Goal: Information Seeking & Learning: Understand process/instructions

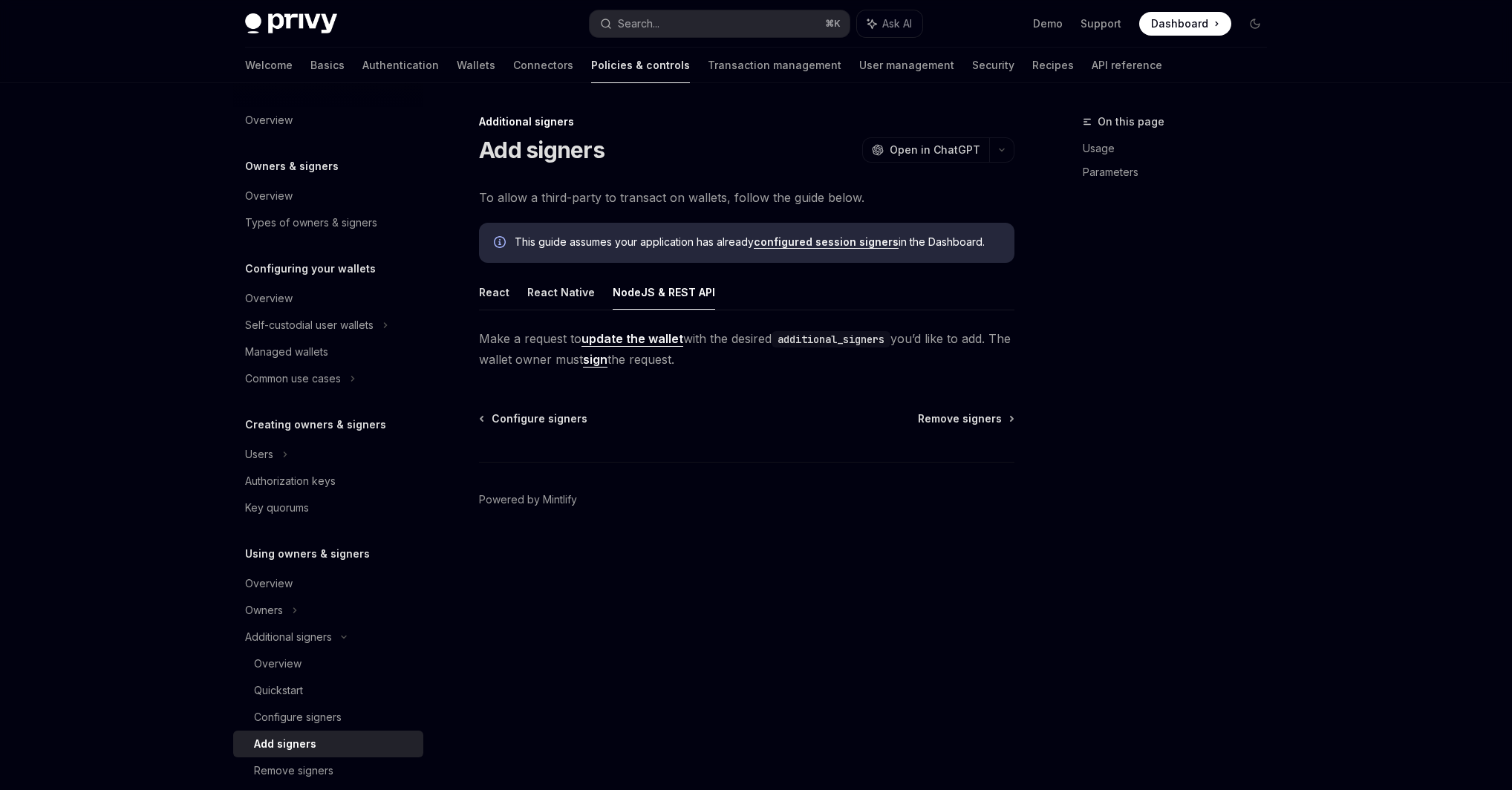
click at [793, 247] on link "configured session signers" at bounding box center [826, 242] width 145 height 13
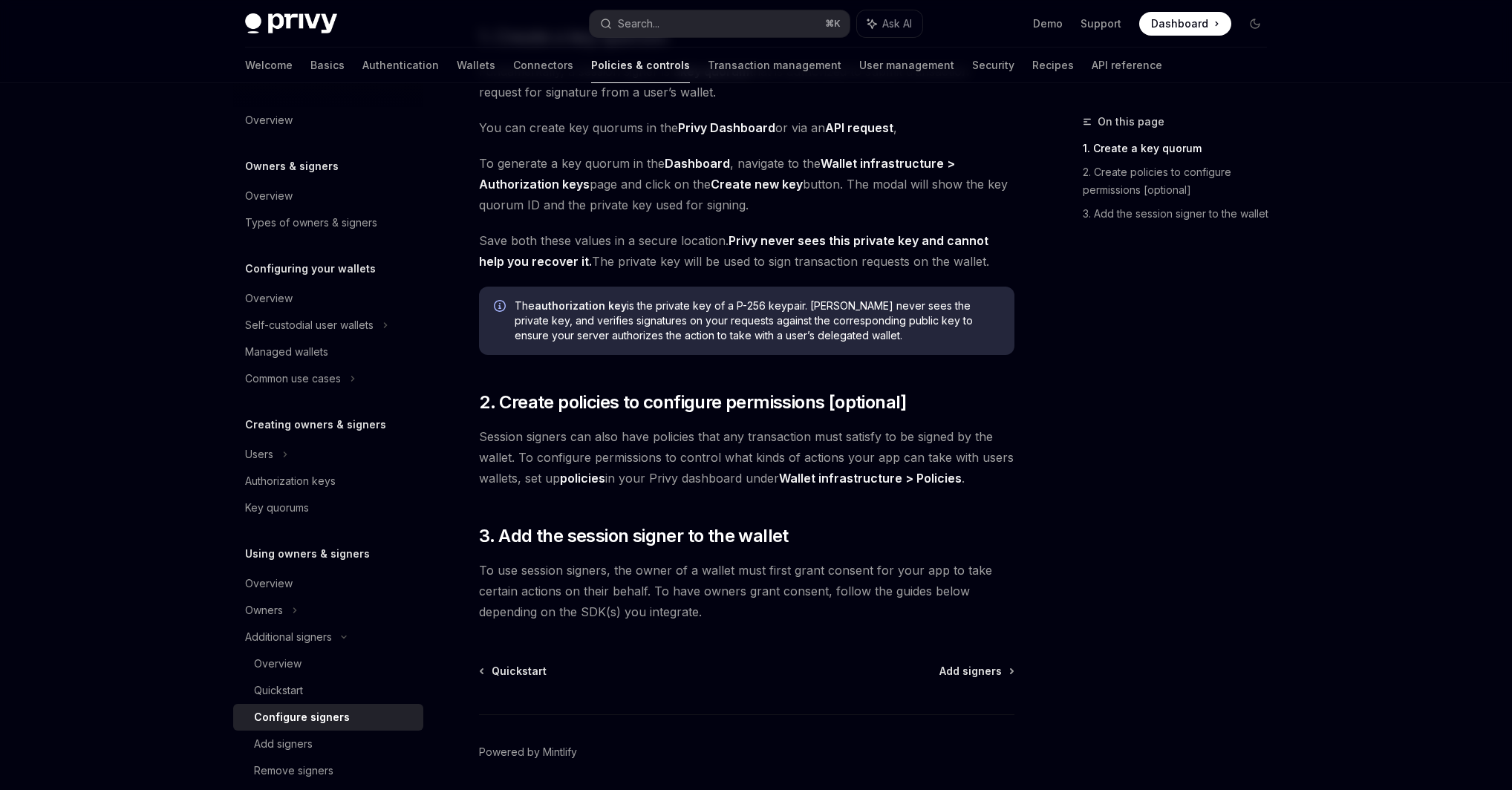
scroll to position [292, 0]
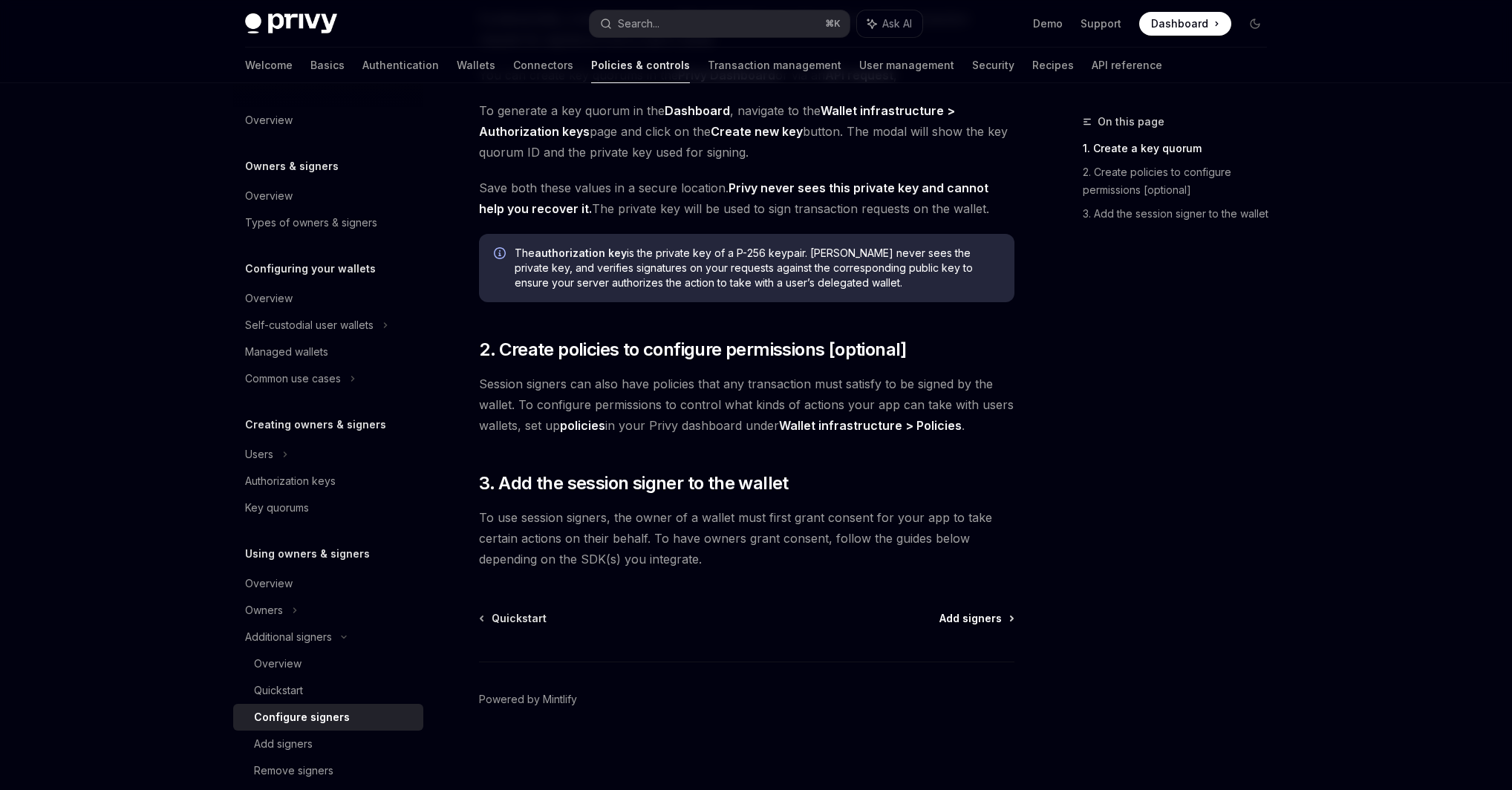
click at [974, 622] on span "Add signers" at bounding box center [970, 619] width 63 height 15
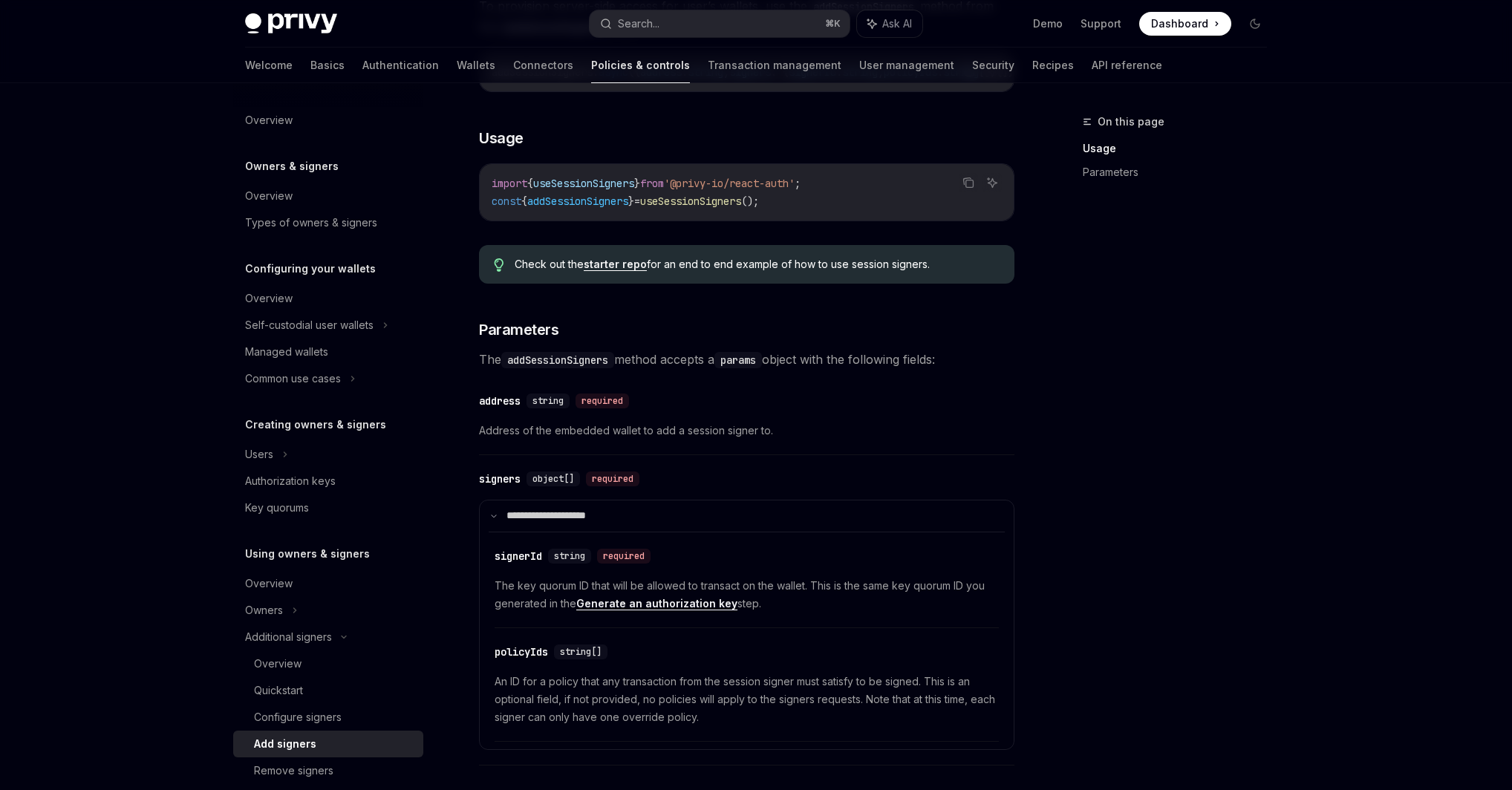
scroll to position [335, 0]
click at [673, 604] on link "Generate an authorization key" at bounding box center [656, 602] width 161 height 13
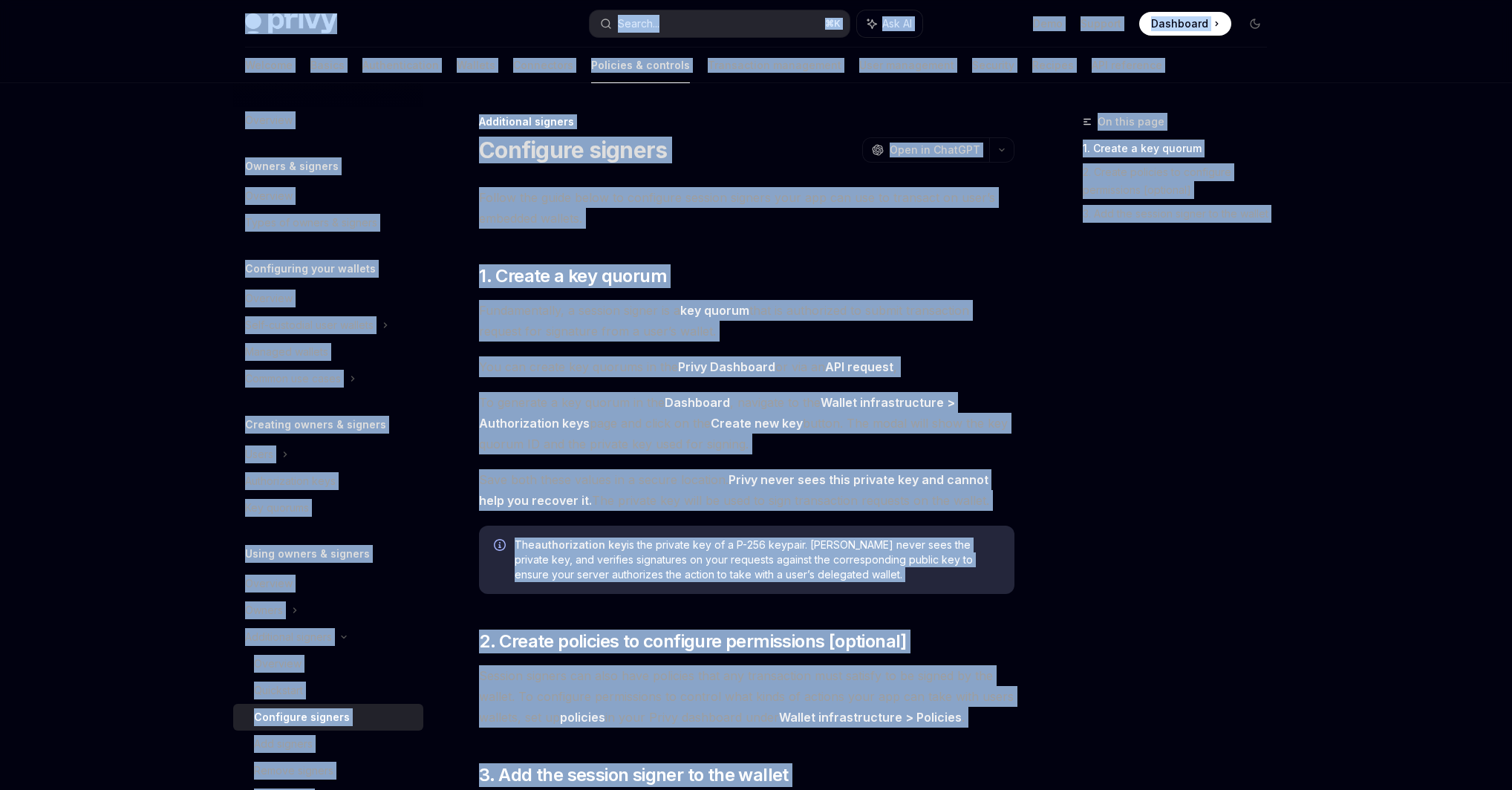
click at [805, 691] on span "Session signers can also have policies that any transaction must satisfy to be …" at bounding box center [746, 696] width 536 height 63
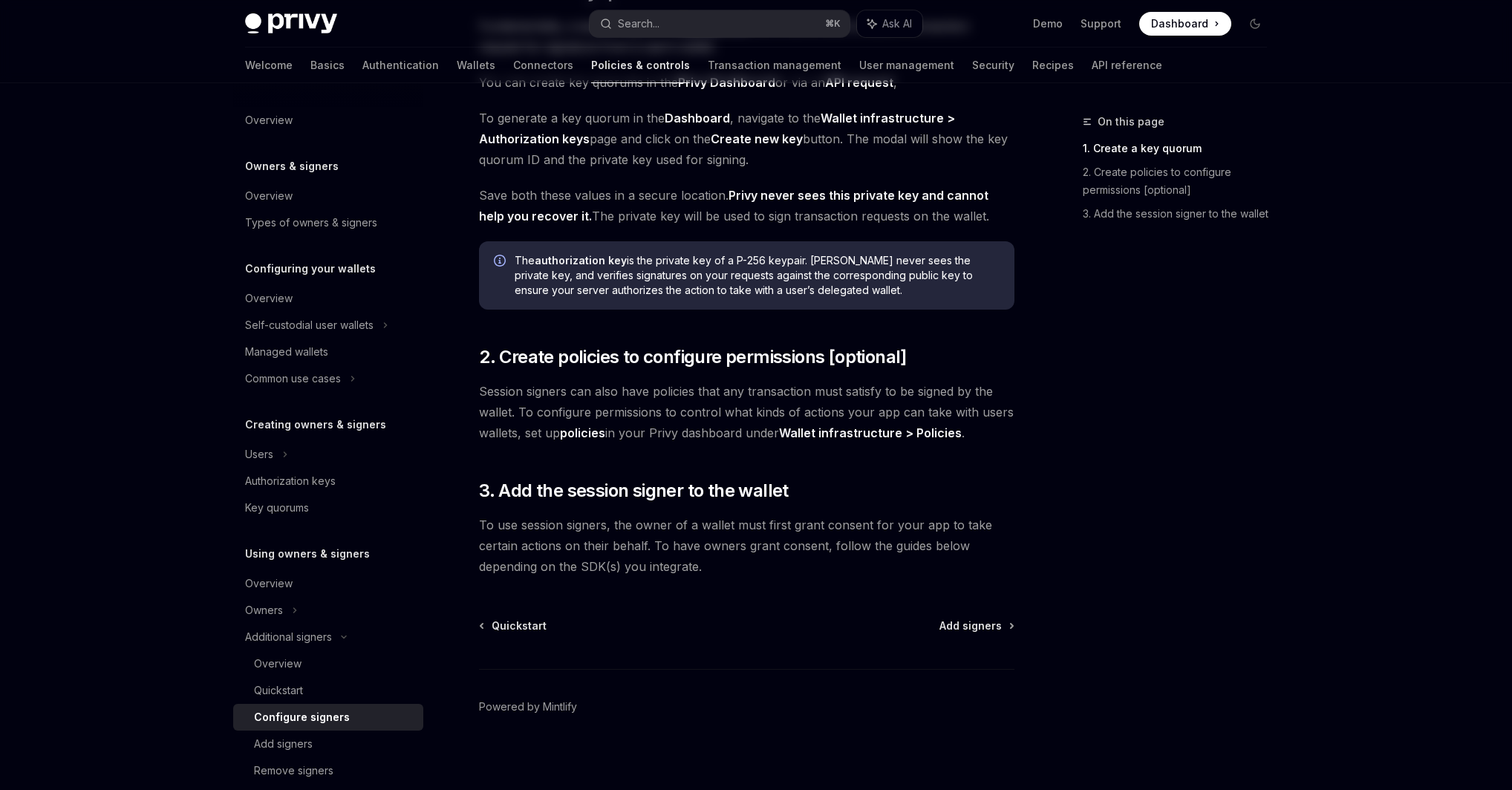
scroll to position [292, 0]
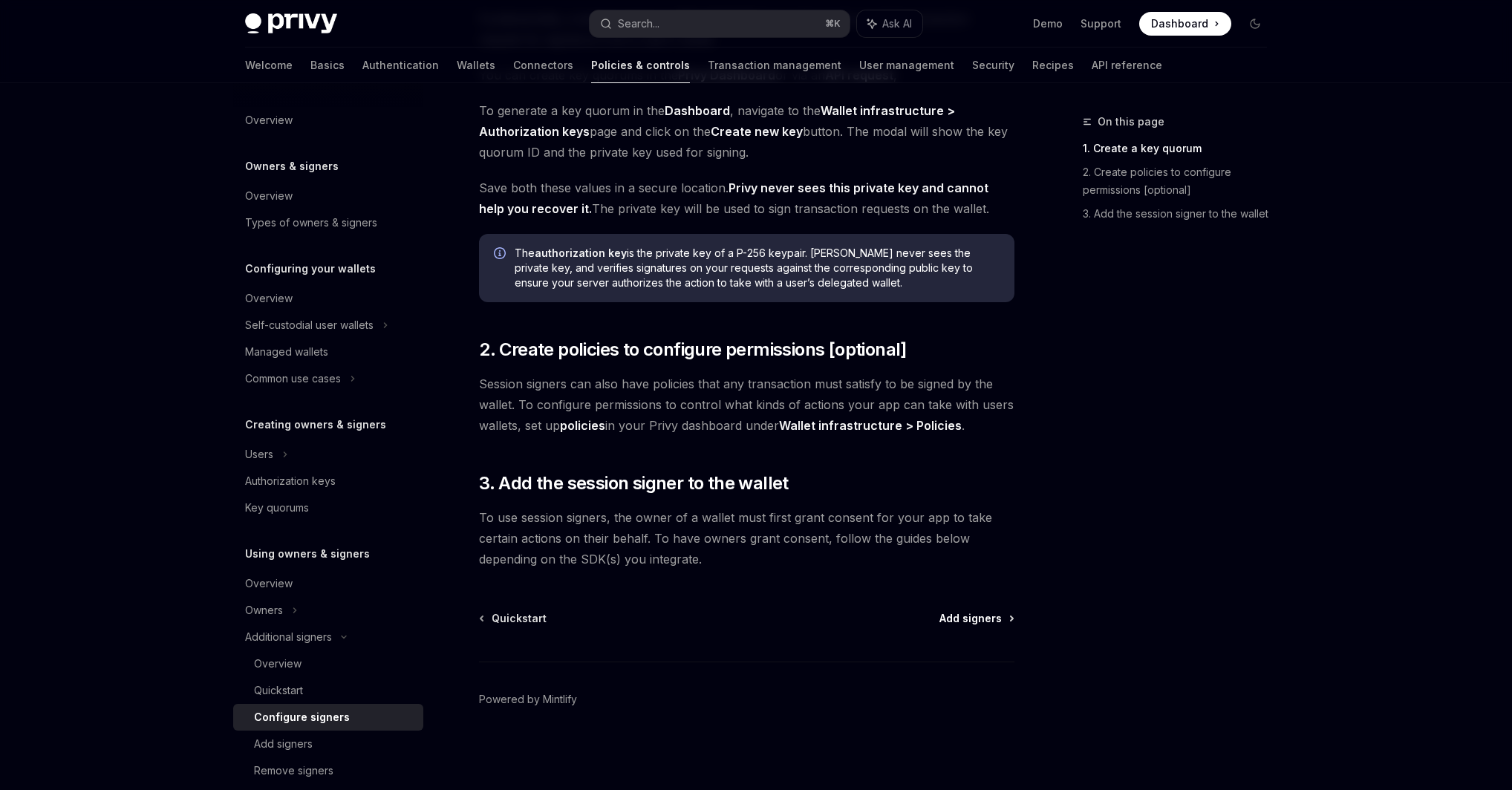
click at [961, 624] on span "Add signers" at bounding box center [970, 619] width 63 height 15
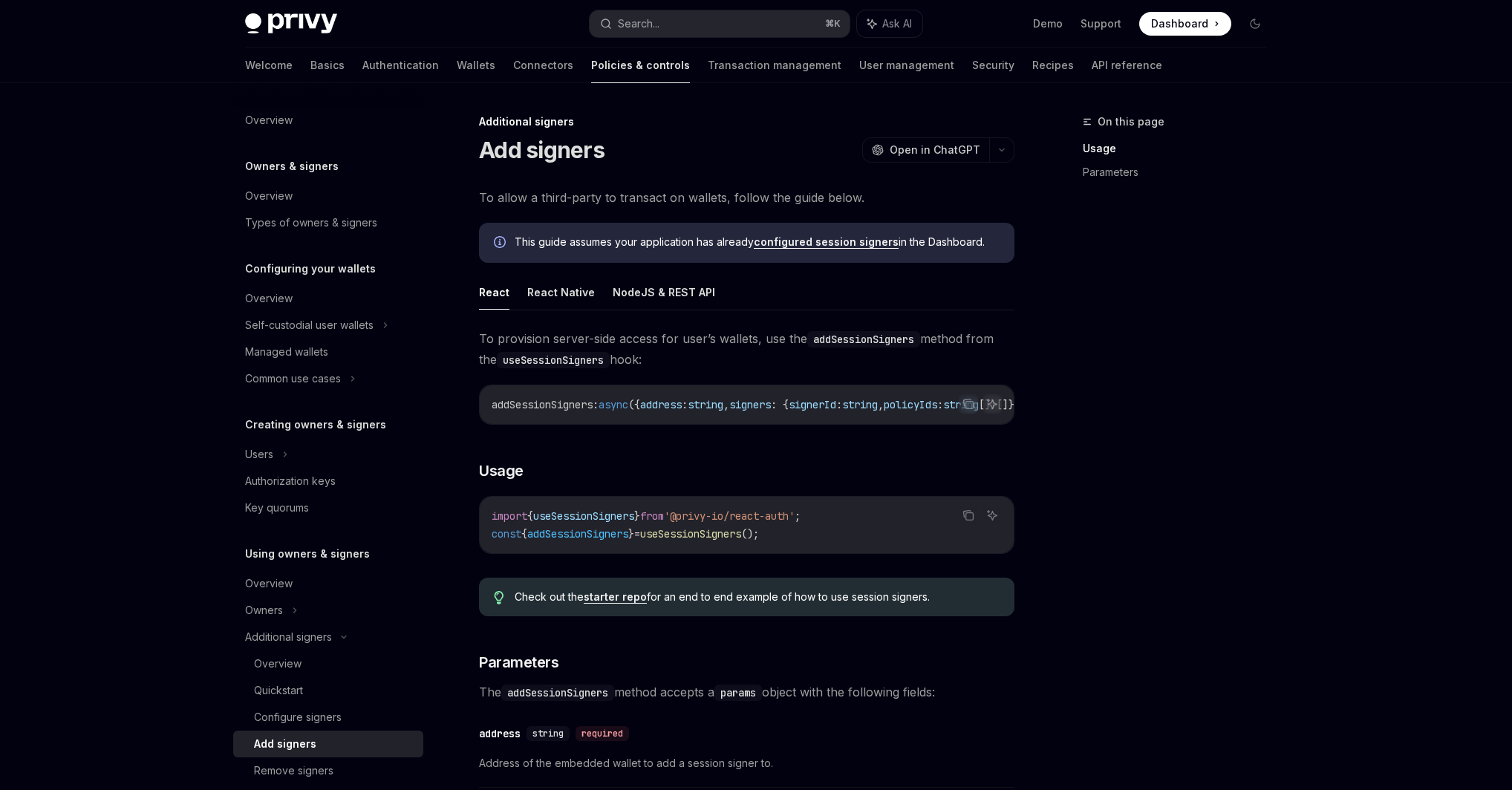
click at [1479, 565] on div "Privy Docs home page Search... ⌘ K Ask AI Demo Support Dashboard Dashboard Sear…" at bounding box center [756, 663] width 1512 height 1327
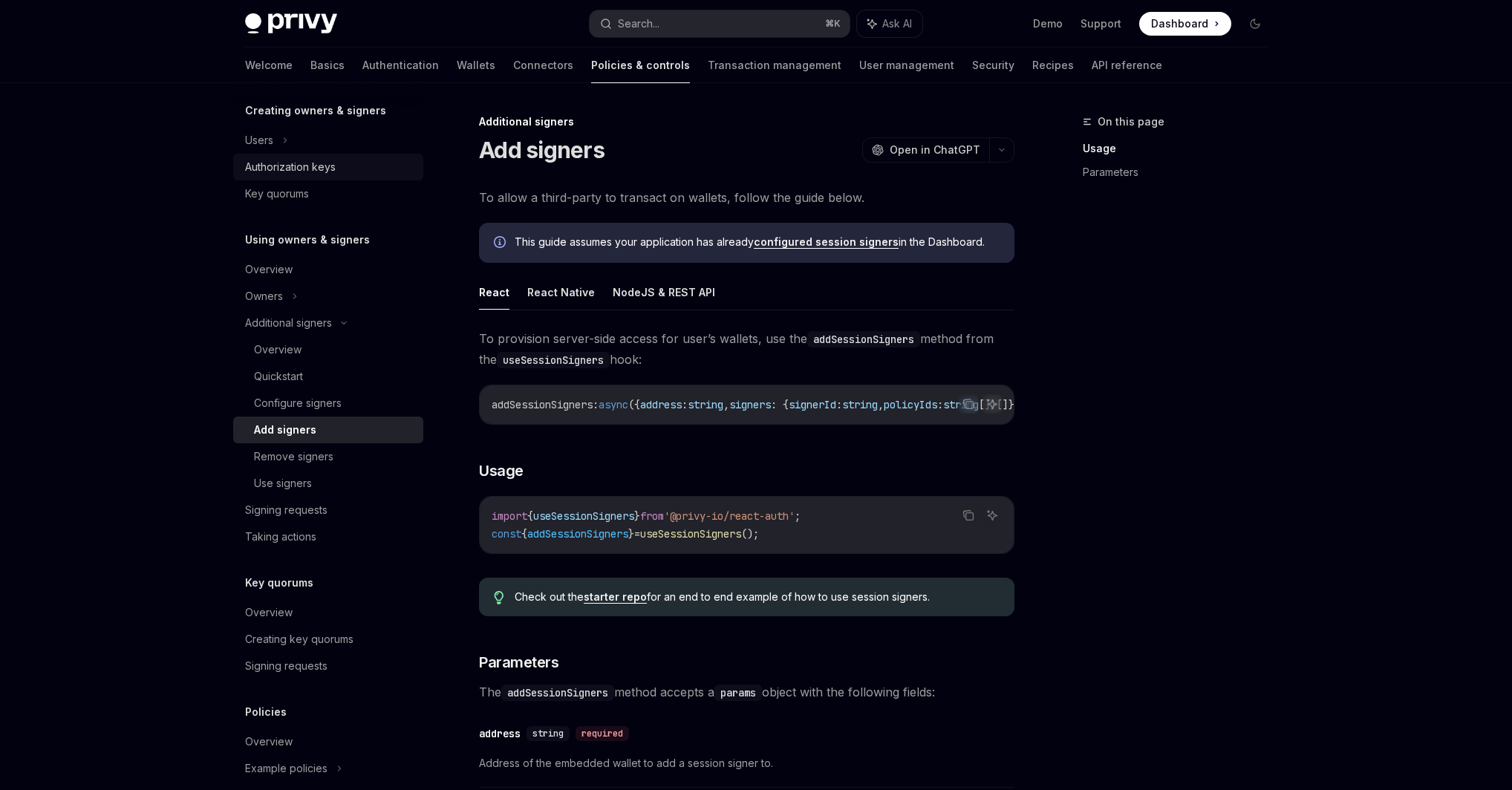
scroll to position [415, 0]
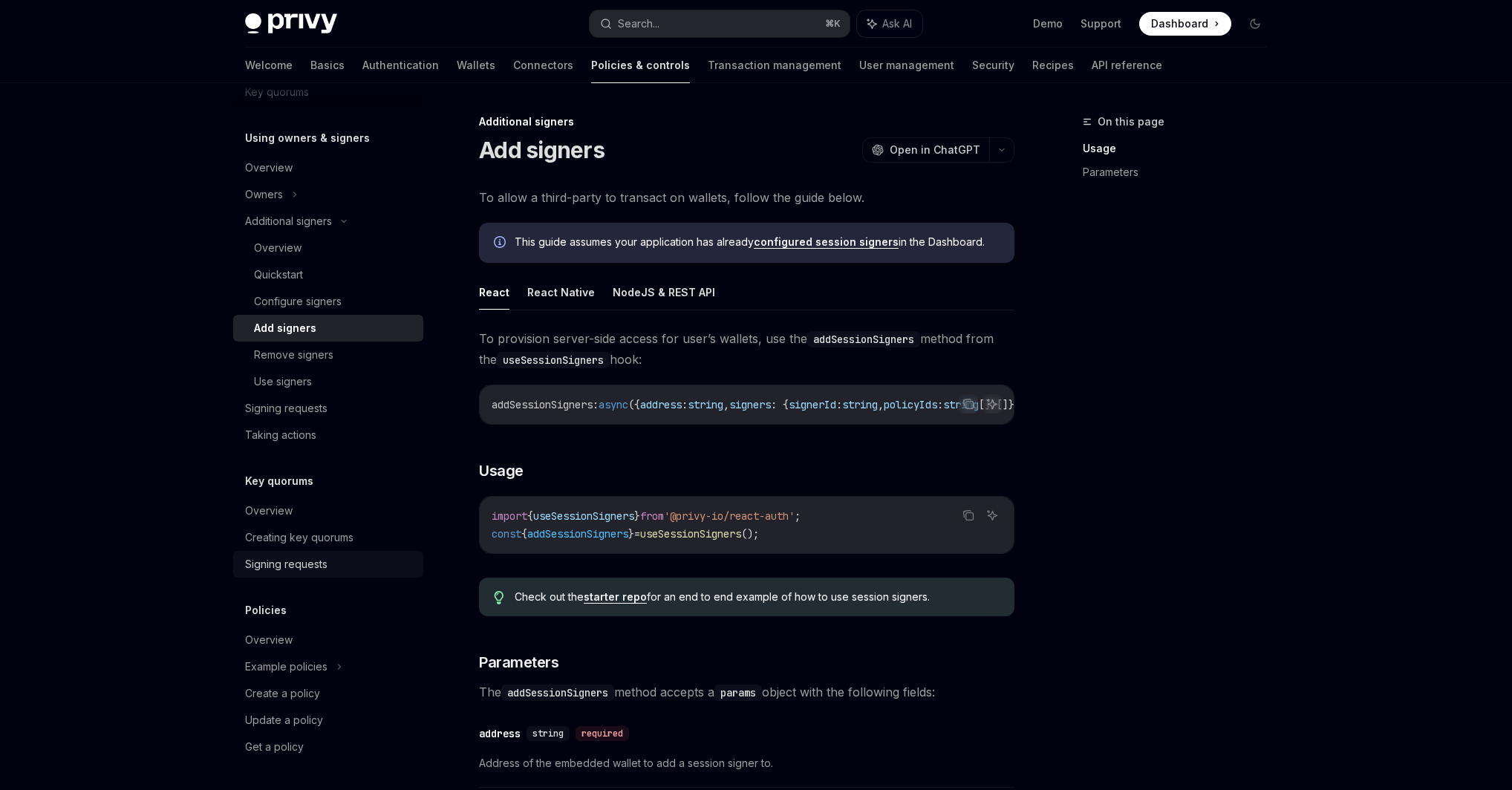
click at [315, 555] on link "Signing requests" at bounding box center [328, 564] width 190 height 27
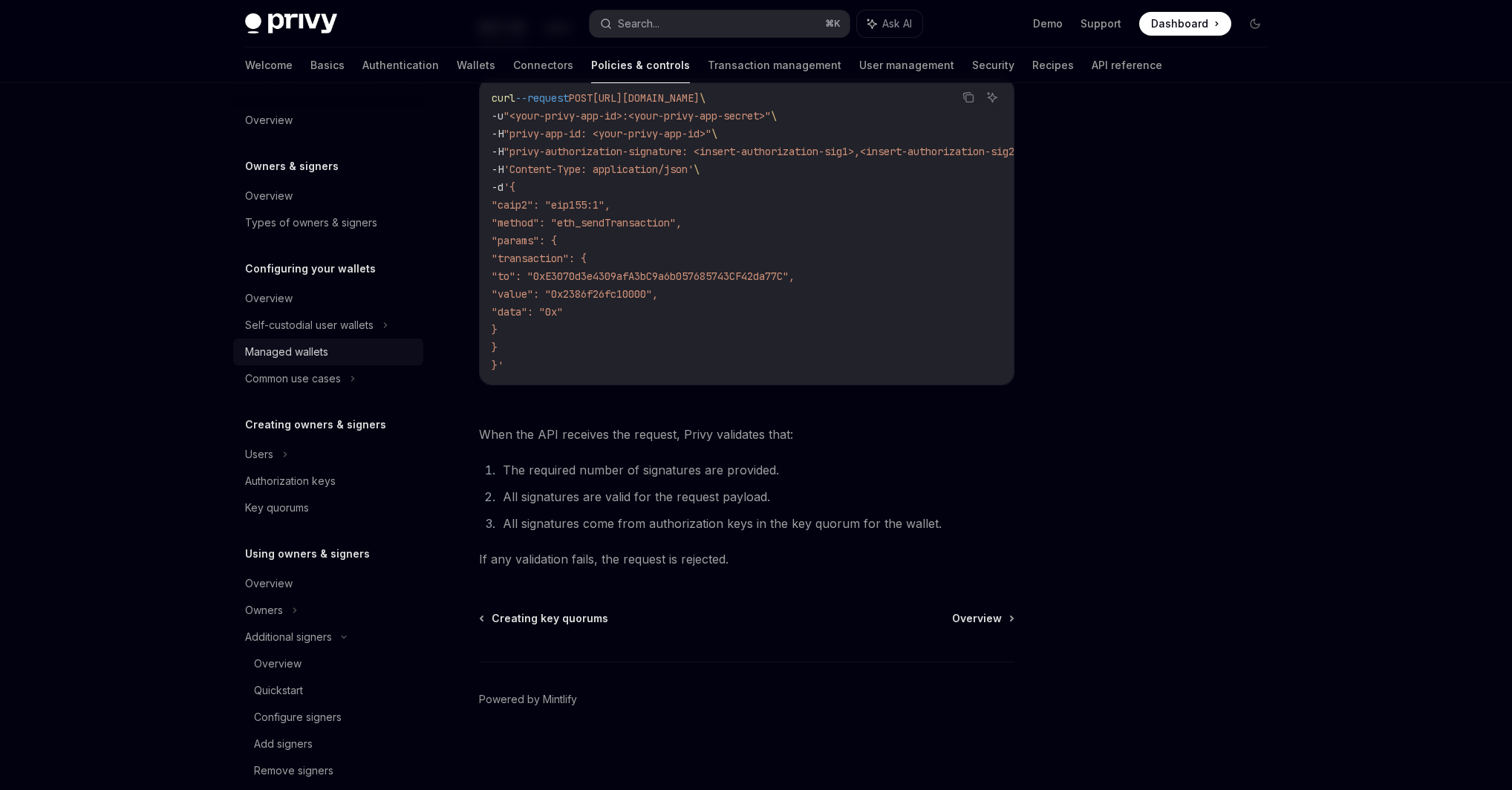
click at [289, 349] on div "Managed wallets" at bounding box center [286, 351] width 83 height 18
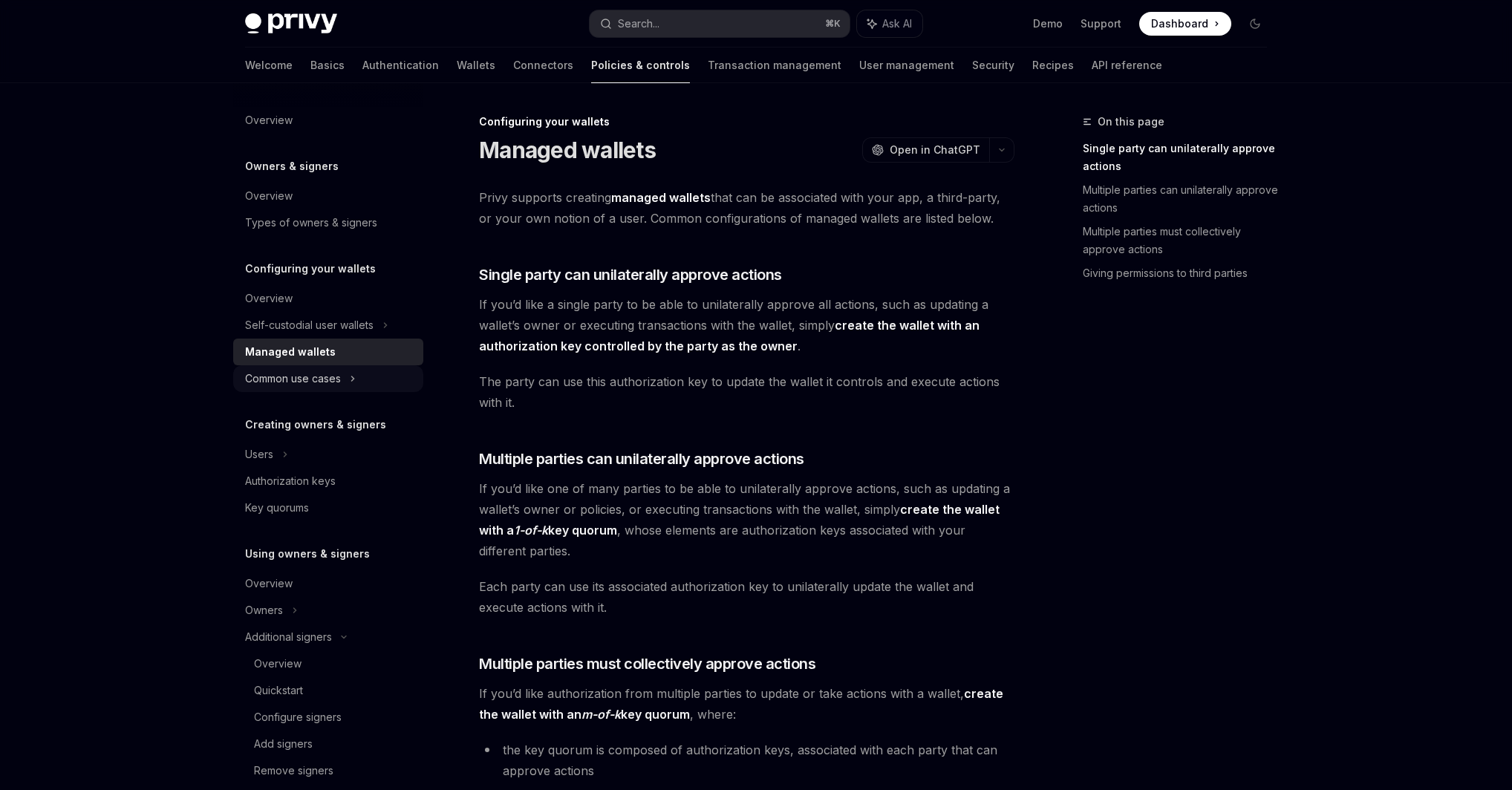
click at [329, 367] on div "Common use cases" at bounding box center [328, 379] width 190 height 27
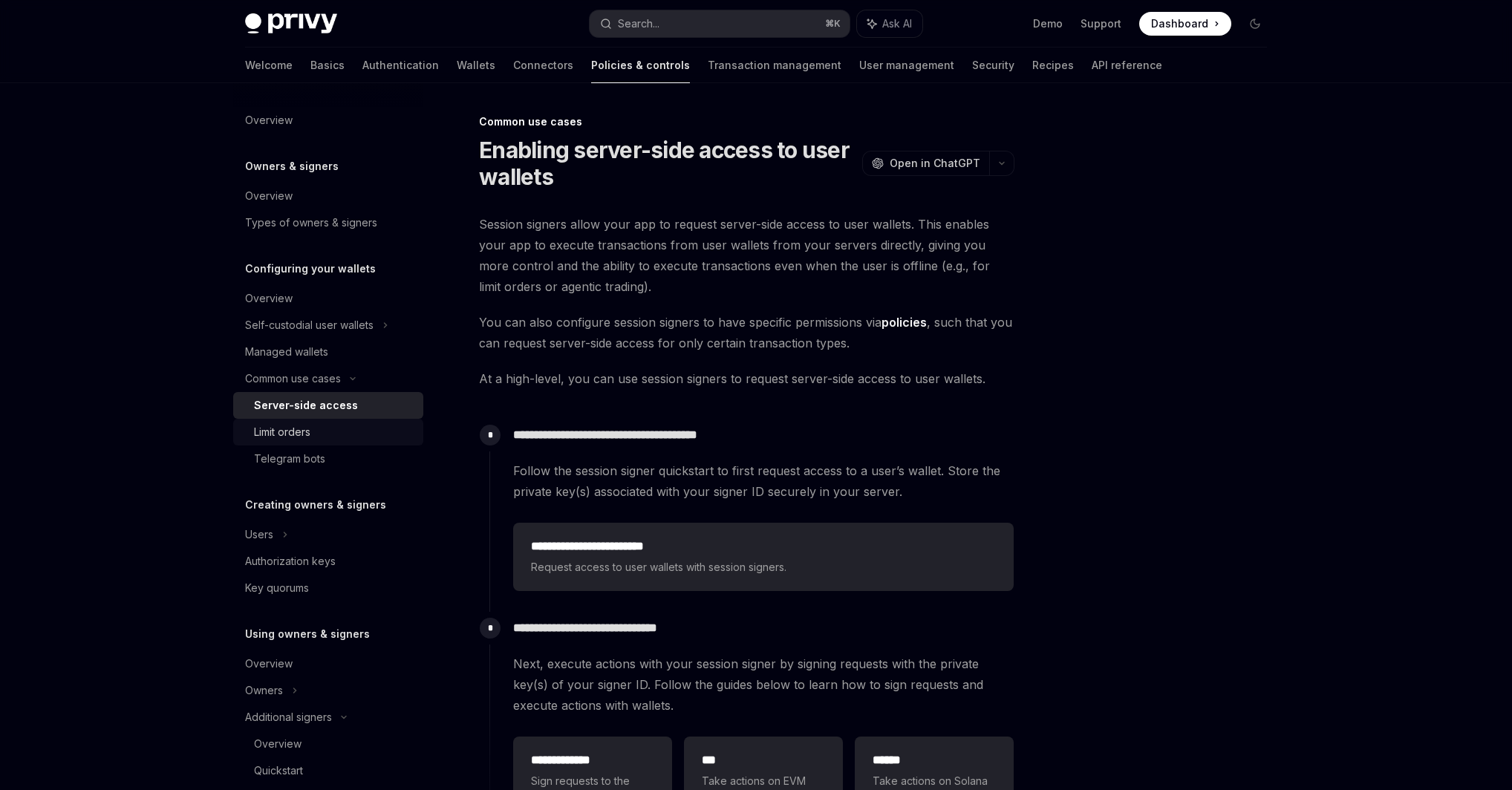
click at [298, 431] on div "Limit orders" at bounding box center [283, 431] width 57 height 18
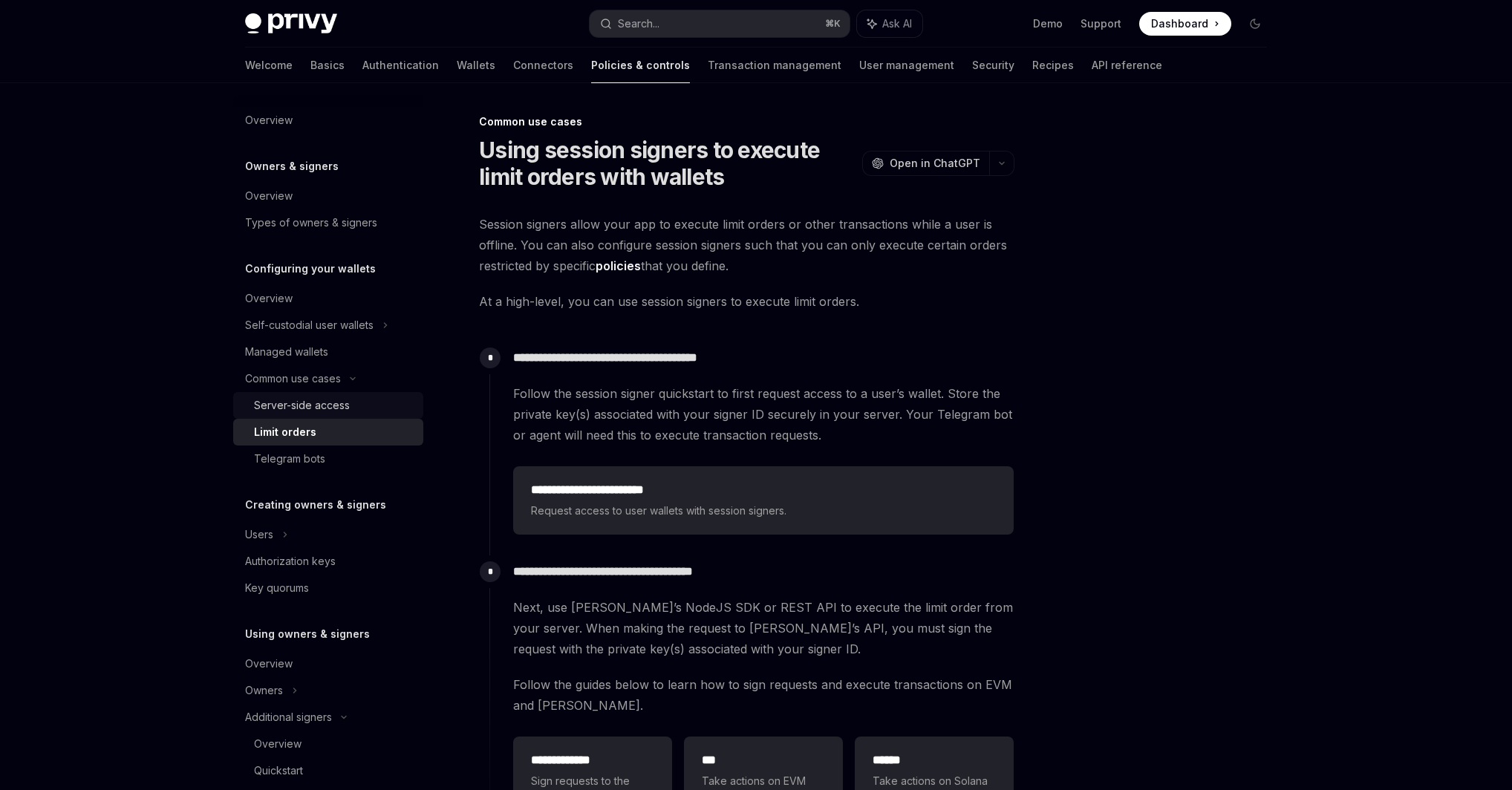
click at [299, 412] on div "Server-side access" at bounding box center [302, 405] width 96 height 18
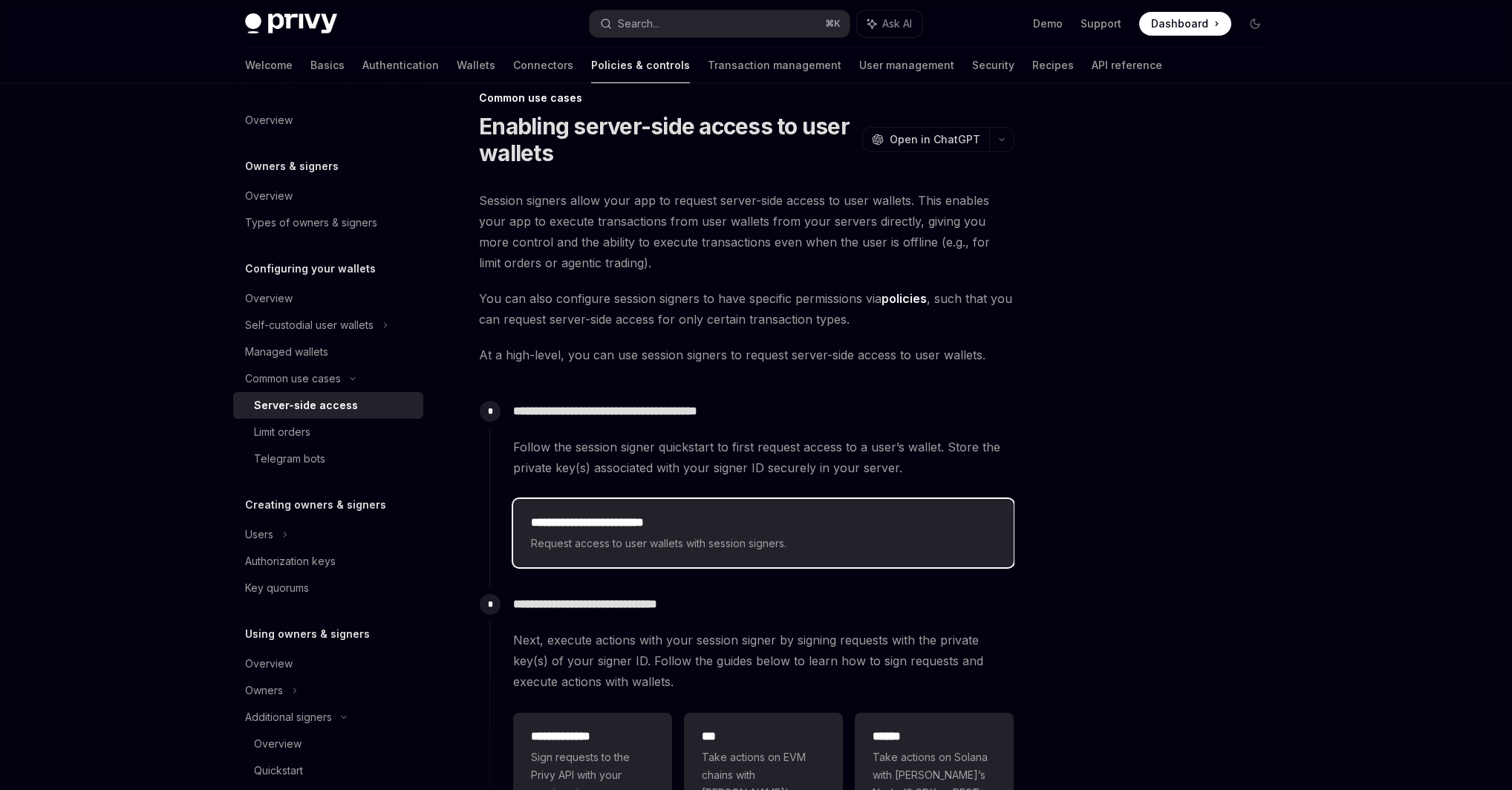
scroll to position [17, 0]
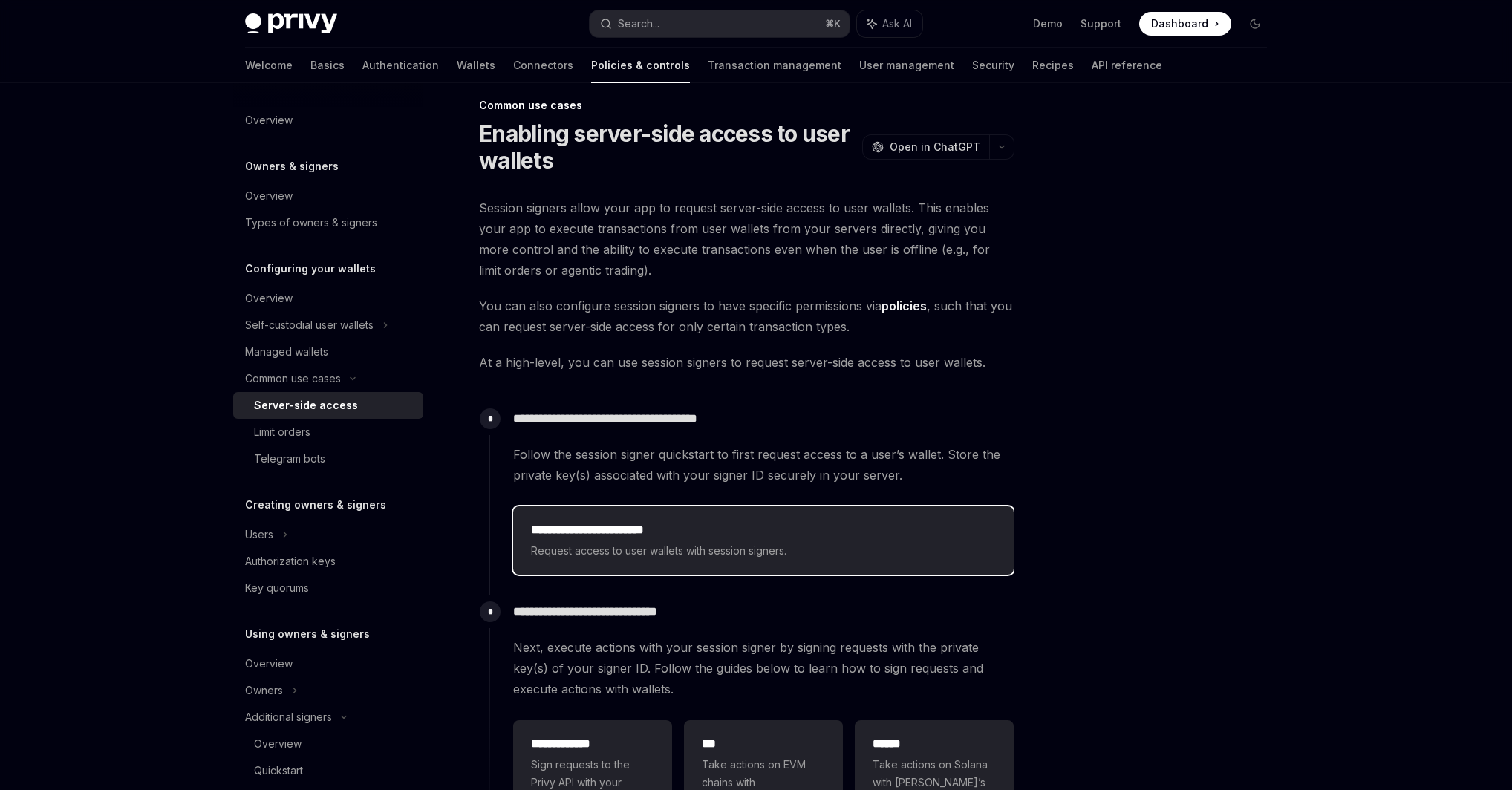
click at [659, 529] on h2 "**********" at bounding box center [763, 530] width 465 height 18
type textarea "*"
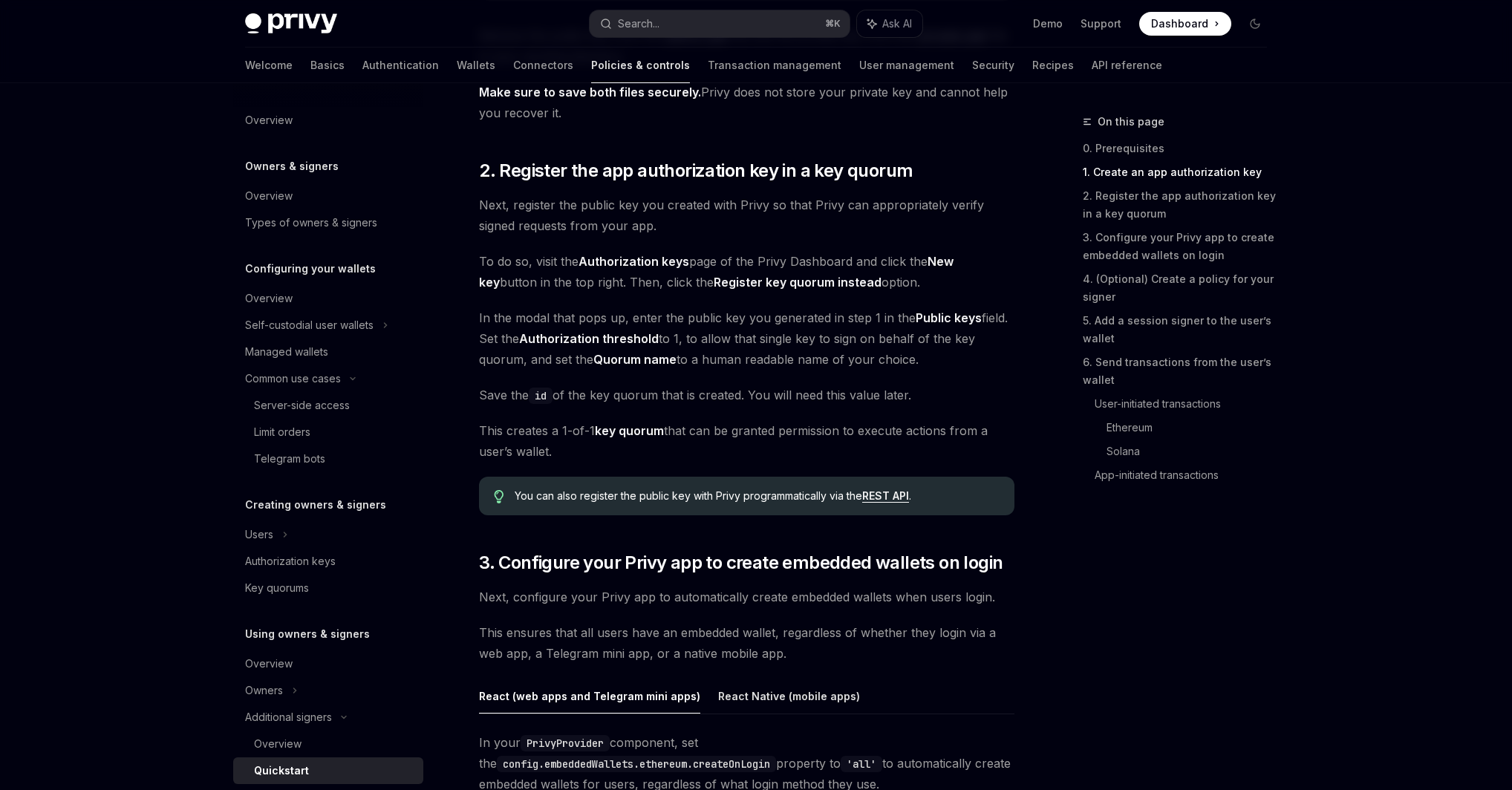
scroll to position [969, 0]
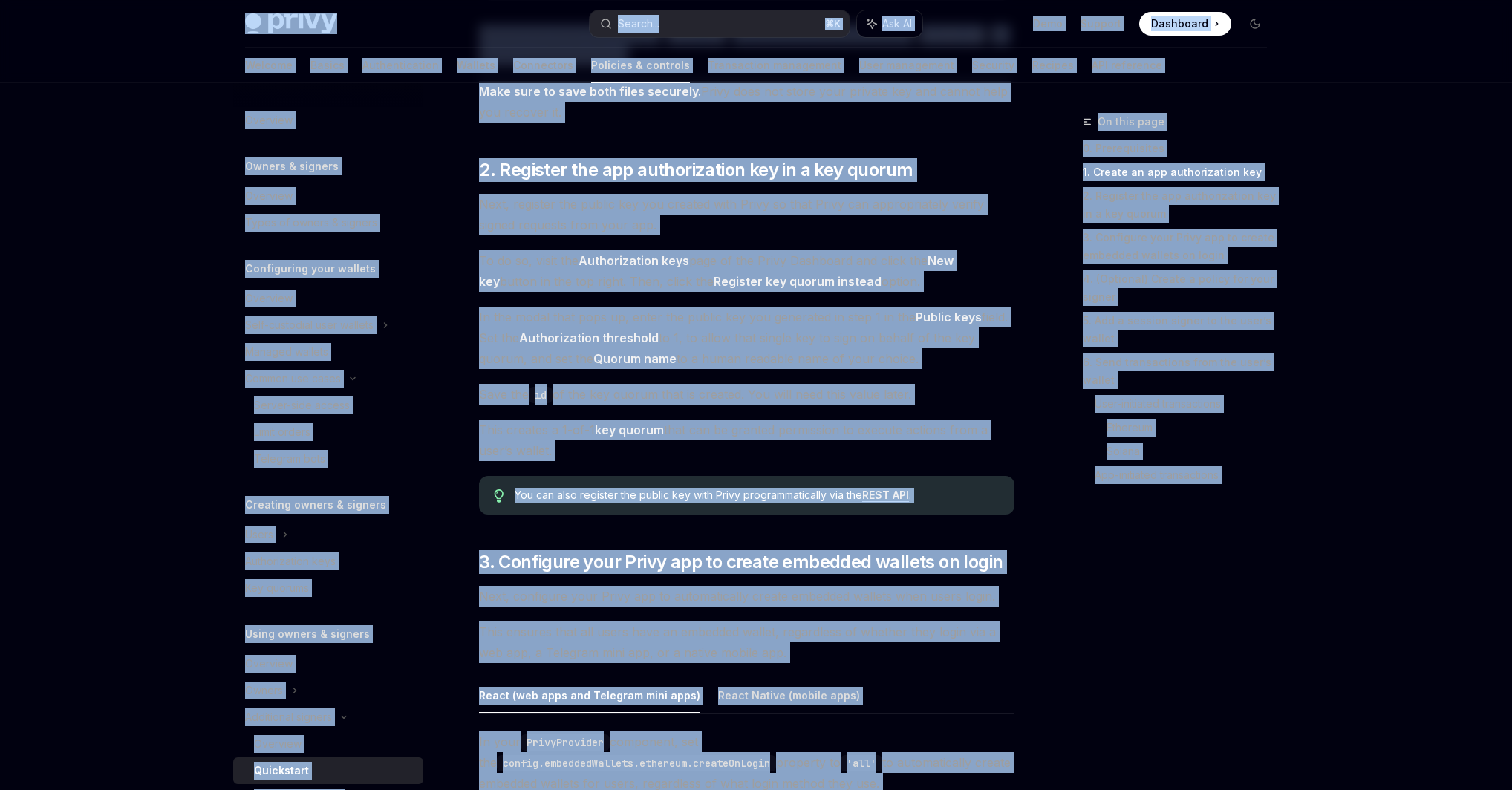
click at [853, 442] on span "This creates a 1-of-1 key quorum that can be granted permission to execute acti…" at bounding box center [746, 441] width 536 height 42
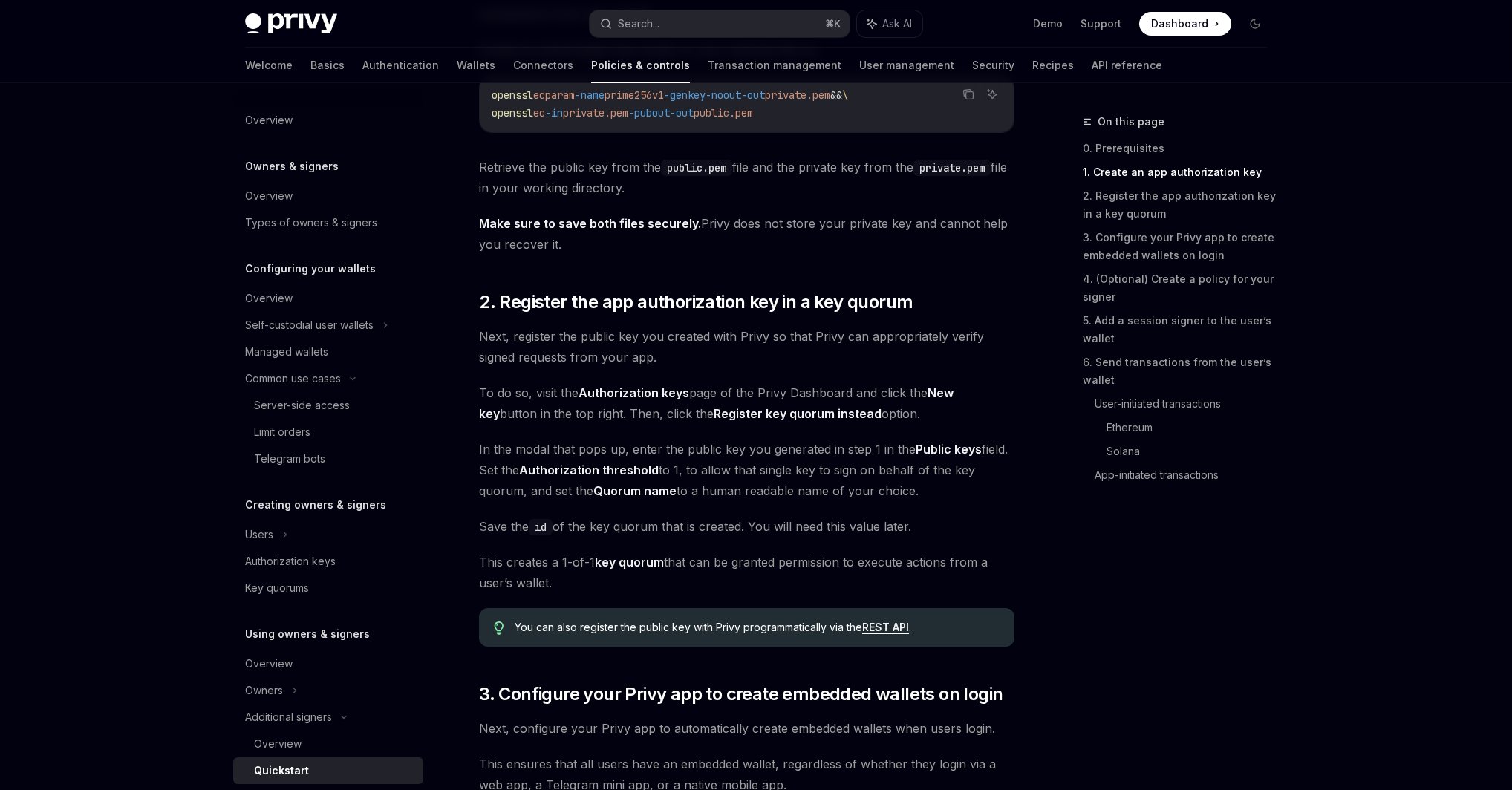
scroll to position [522, 0]
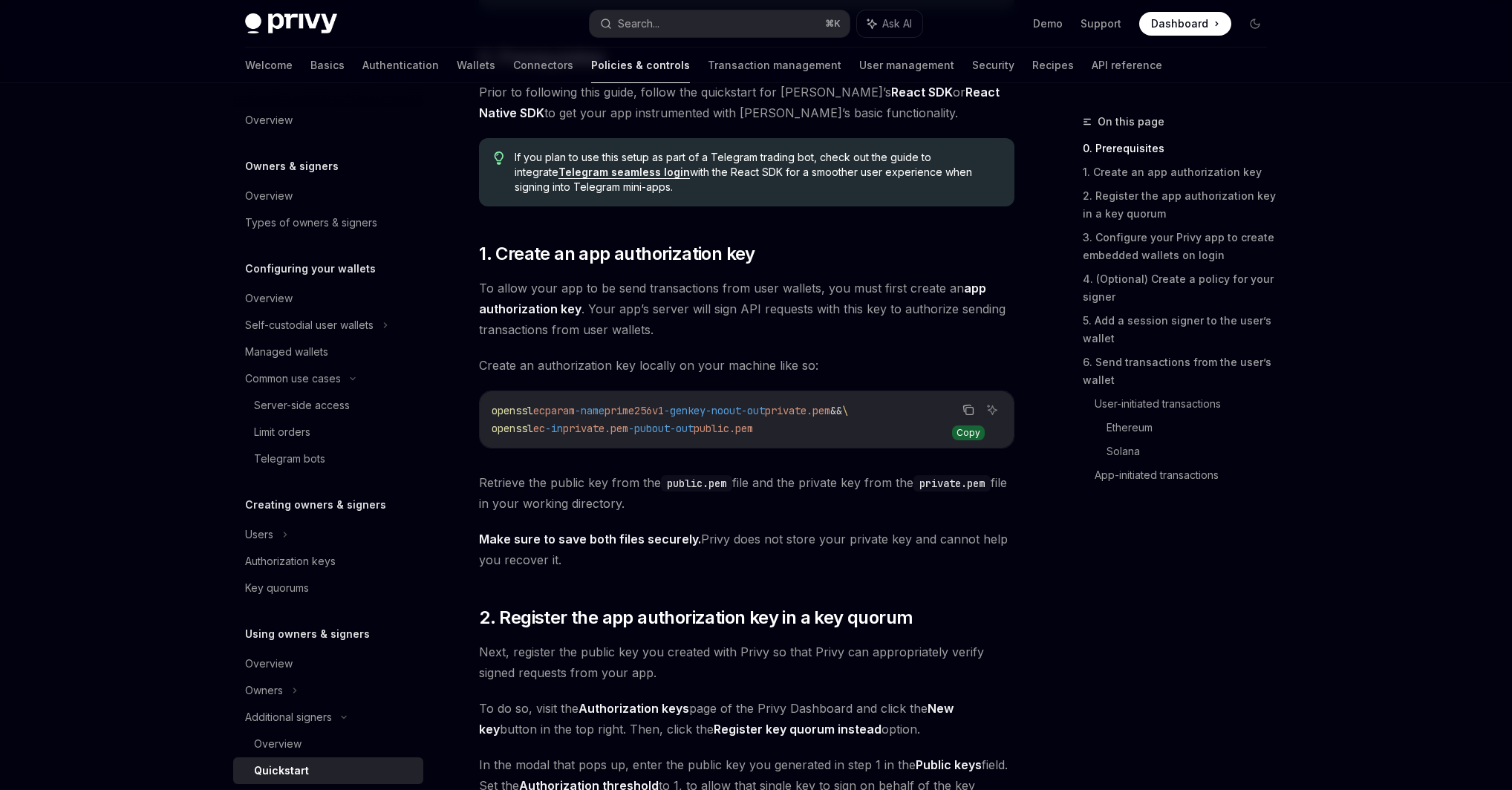
click at [971, 410] on icon "Copy the contents from the code block" at bounding box center [968, 410] width 12 height 12
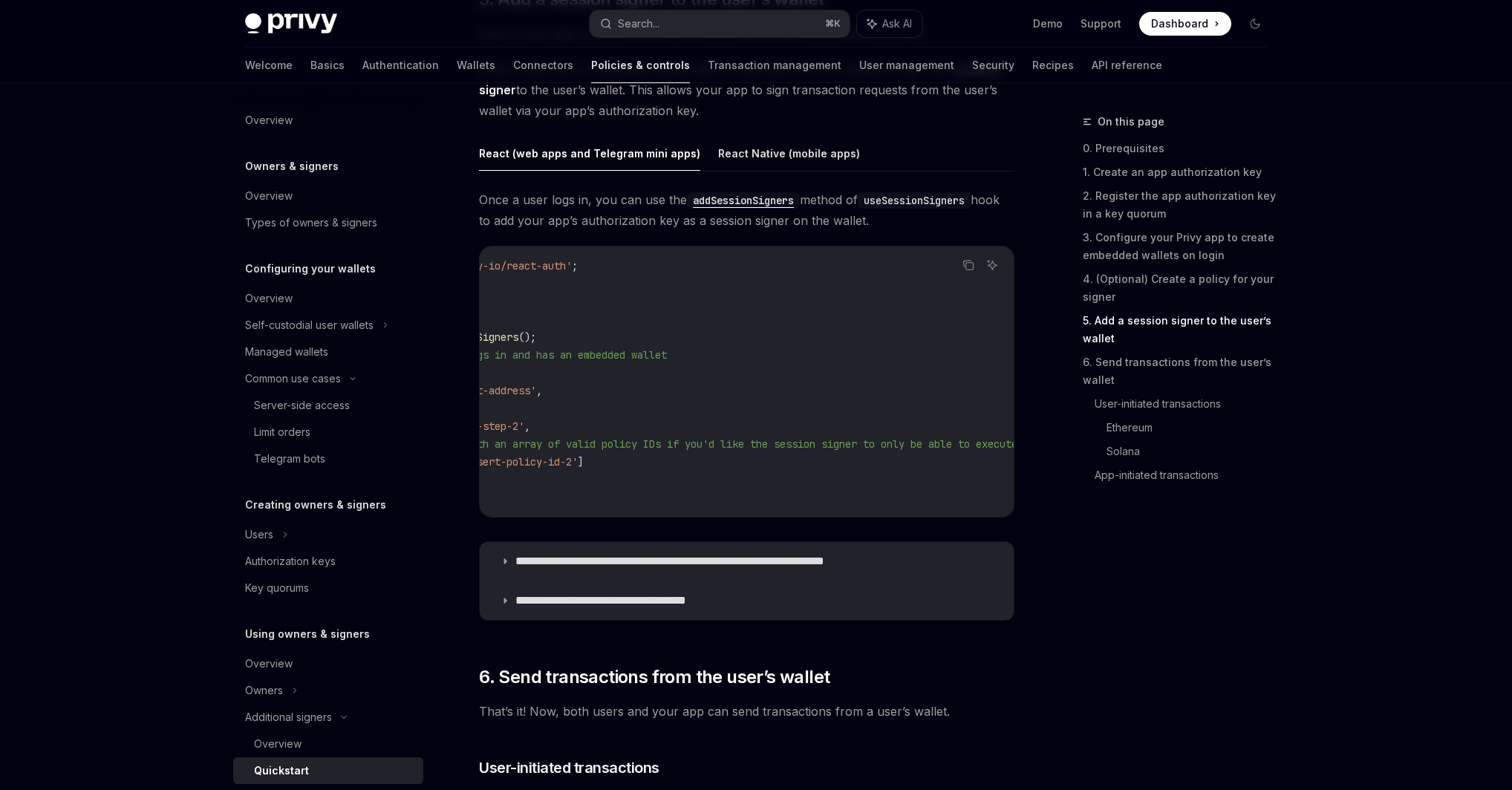
scroll to position [0, 0]
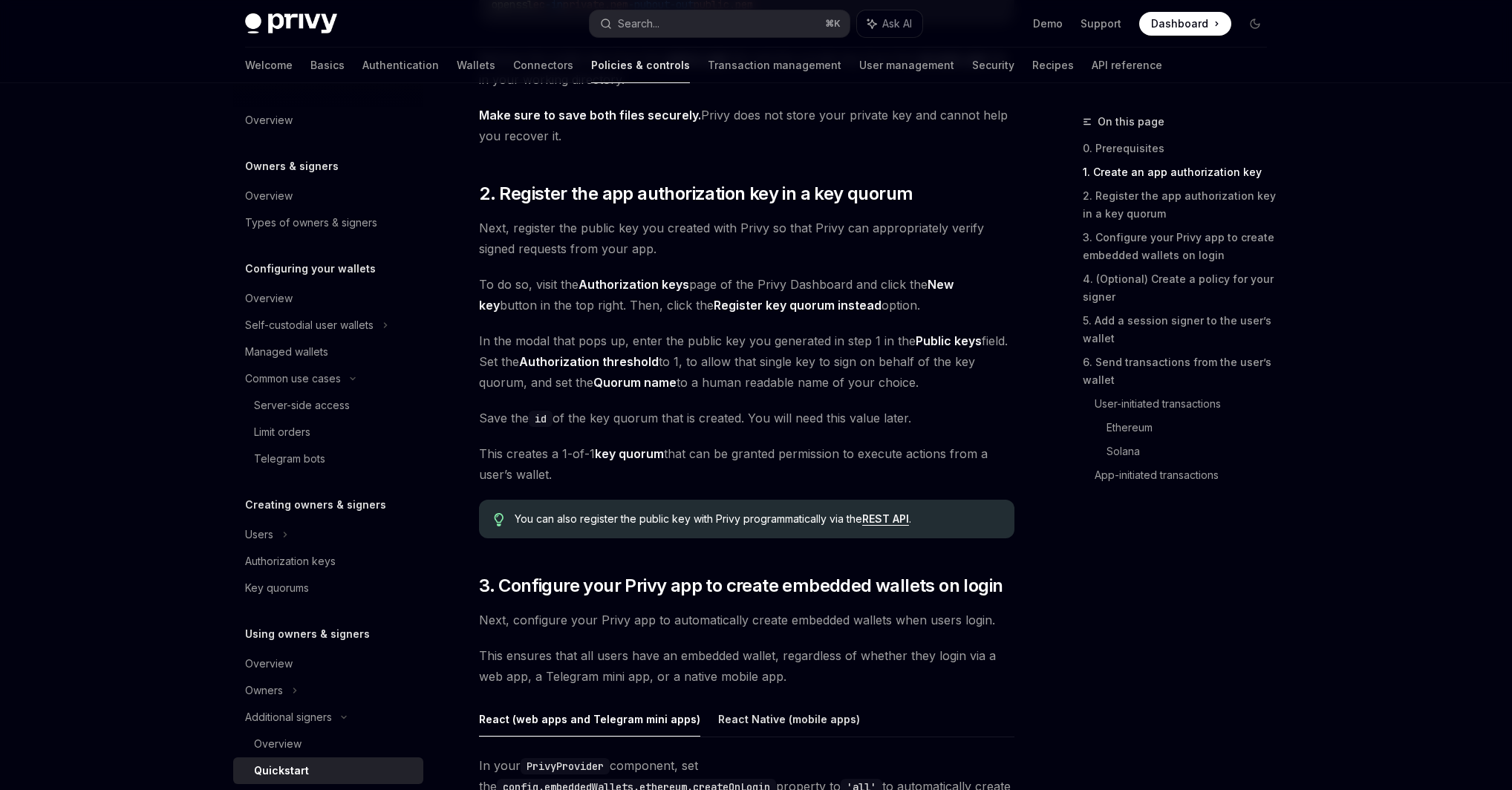
scroll to position [951, 0]
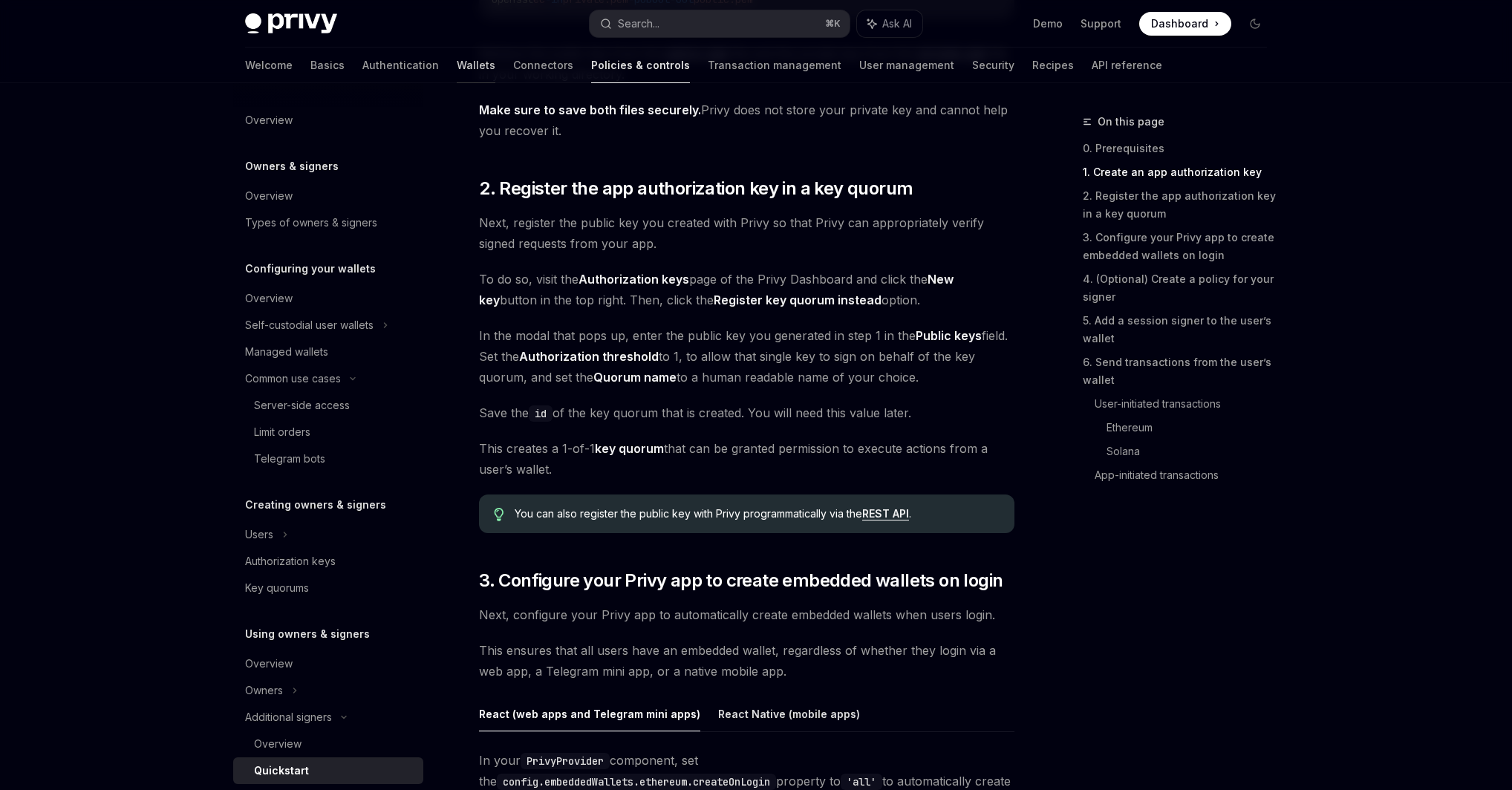
type textarea "*"
